Goal: Task Accomplishment & Management: Manage account settings

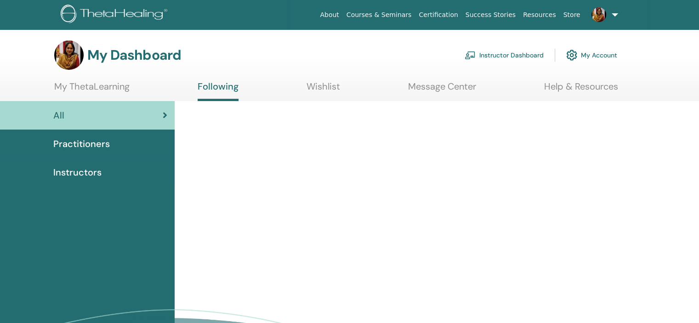
click at [515, 57] on link "Instructor Dashboard" at bounding box center [503, 55] width 79 height 20
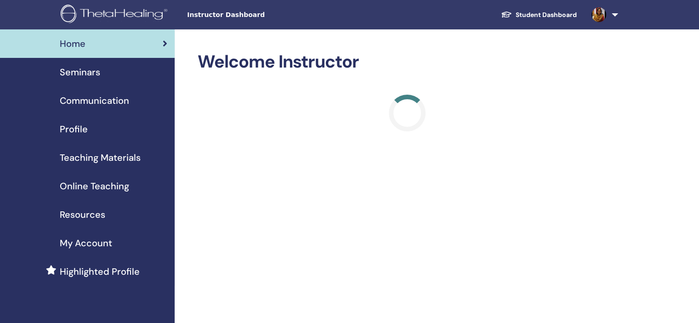
click at [82, 70] on span "Seminars" at bounding box center [80, 72] width 40 height 14
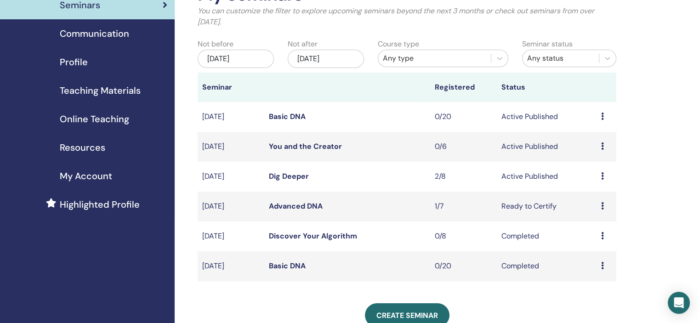
scroll to position [69, 0]
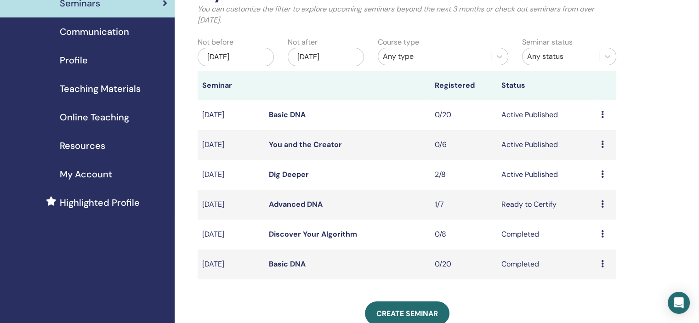
click at [280, 174] on link "Dig Deeper" at bounding box center [289, 175] width 40 height 10
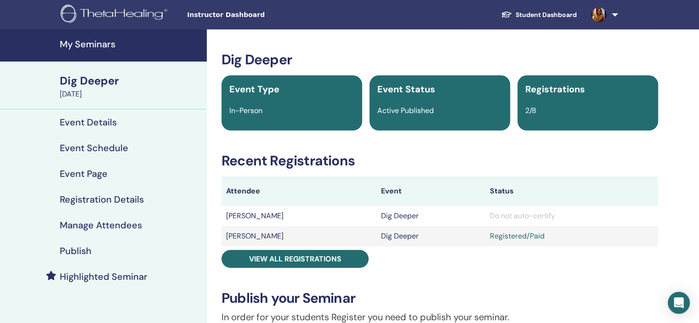
click at [517, 212] on div "Do not auto-certify" at bounding box center [572, 215] width 164 height 11
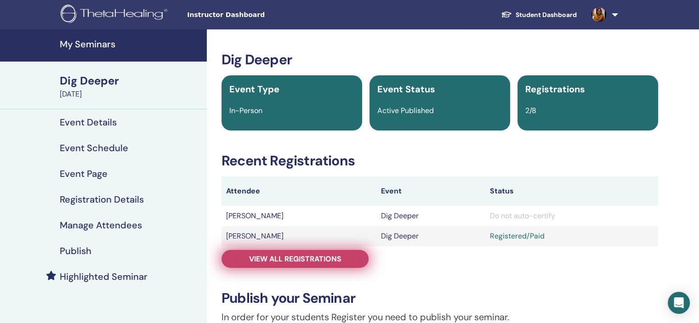
click at [300, 253] on link "View all registrations" at bounding box center [294, 259] width 147 height 18
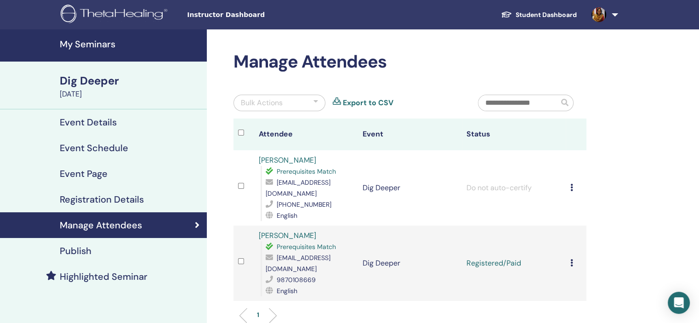
click at [571, 184] on icon at bounding box center [571, 187] width 3 height 7
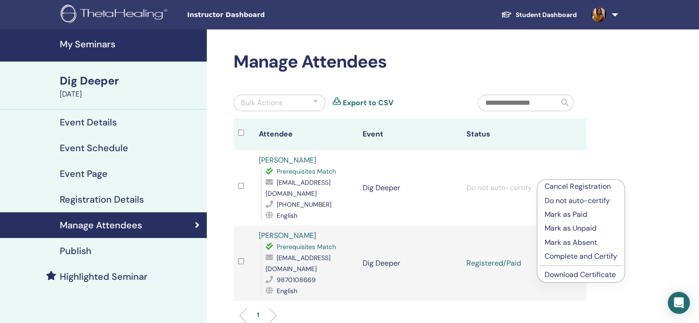
click at [579, 200] on p "Do not auto-certify" at bounding box center [580, 200] width 73 height 11
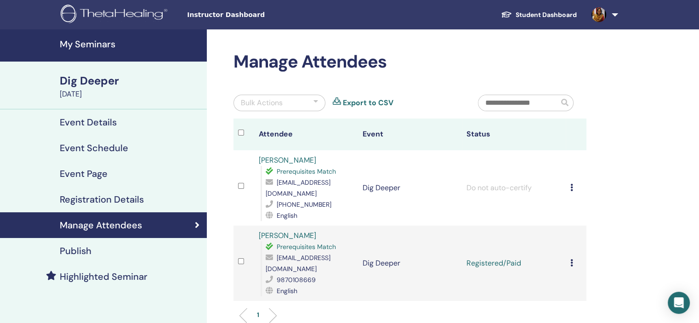
click at [579, 200] on td "Cancel Registration Do not auto-certify Mark as Paid Mark as Unpaid Mark as Abs…" at bounding box center [575, 187] width 21 height 75
click at [571, 184] on icon at bounding box center [571, 187] width 3 height 7
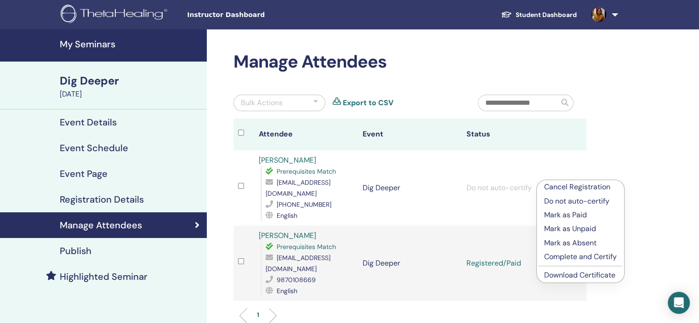
click at [641, 106] on div "Manage Attendees Bulk Actions Export to CSV Attendee Event Status [PERSON_NAME]…" at bounding box center [440, 247] width 466 height 436
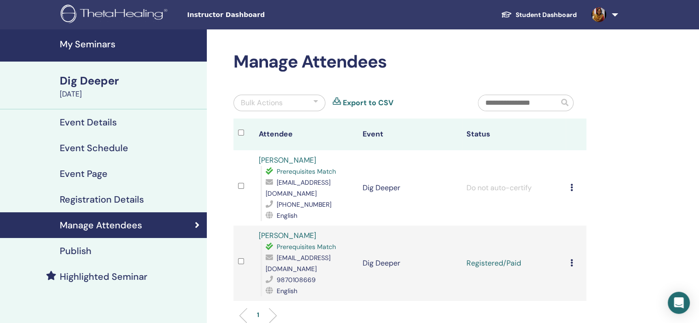
click at [669, 41] on div "Manage Attendees Bulk Actions Export to CSV Attendee Event Status Ambika Ahuja …" at bounding box center [440, 247] width 466 height 436
click at [571, 259] on icon at bounding box center [571, 262] width 3 height 7
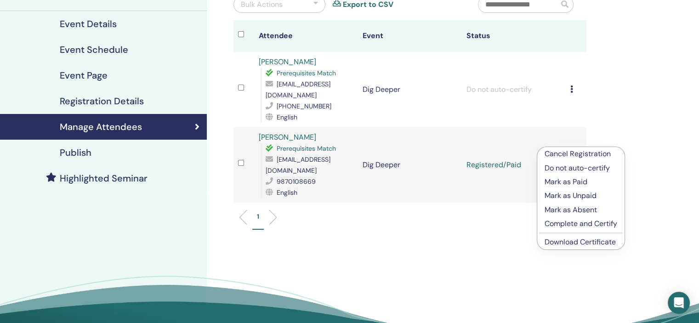
scroll to position [105, 0]
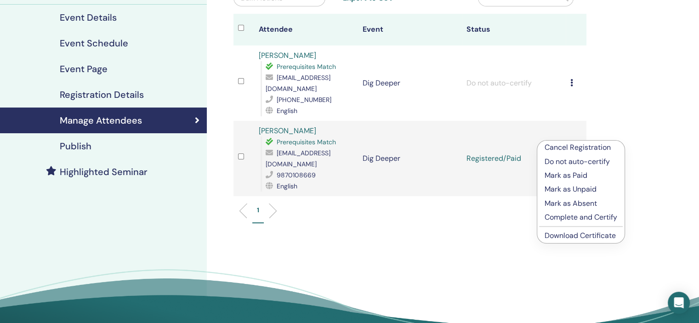
click at [576, 216] on p "Complete and Certify" at bounding box center [580, 217] width 73 height 11
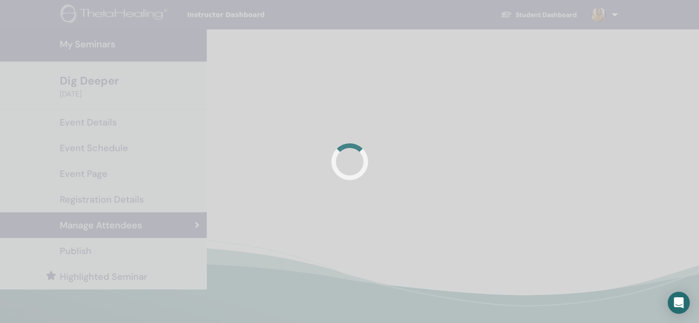
scroll to position [105, 0]
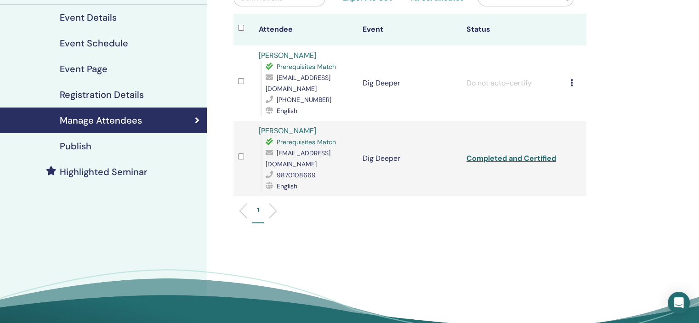
click at [570, 79] on icon at bounding box center [571, 82] width 3 height 7
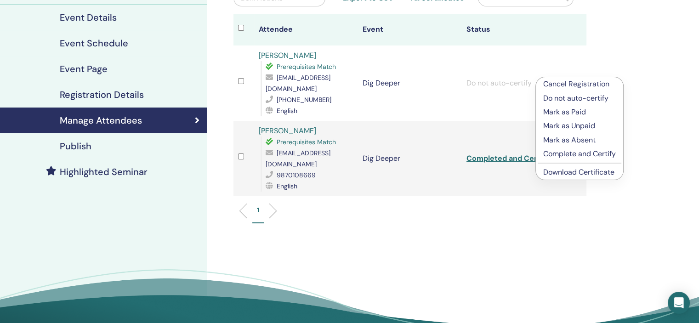
click at [550, 154] on p "Complete and Certify" at bounding box center [579, 153] width 73 height 11
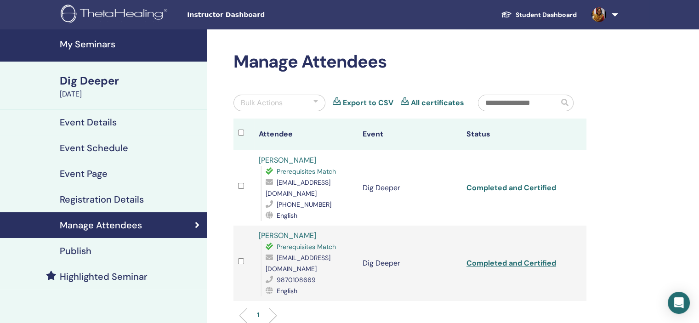
click at [514, 183] on link "Completed and Certified" at bounding box center [511, 188] width 90 height 10
